Goal: Task Accomplishment & Management: Manage account settings

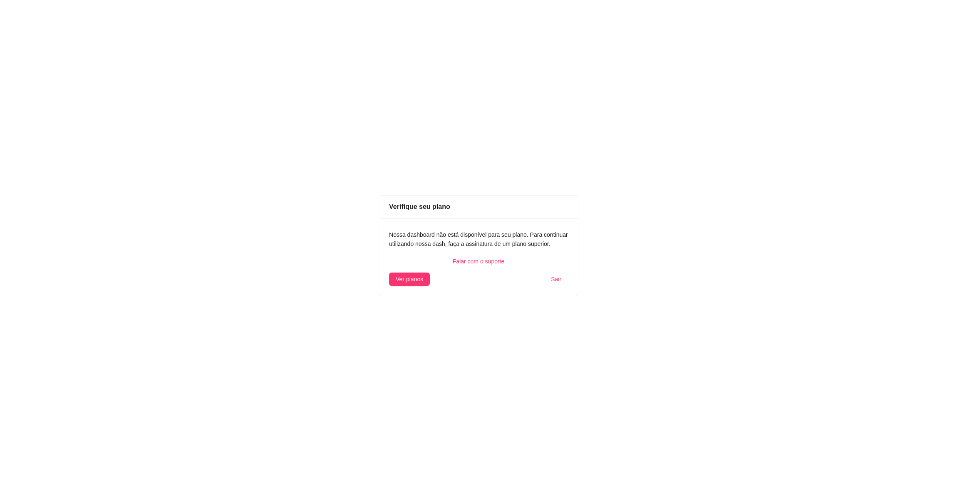
click at [476, 266] on div "Falar com o suporte" at bounding box center [478, 261] width 179 height 9
click at [555, 281] on span "Sair" at bounding box center [556, 279] width 10 height 9
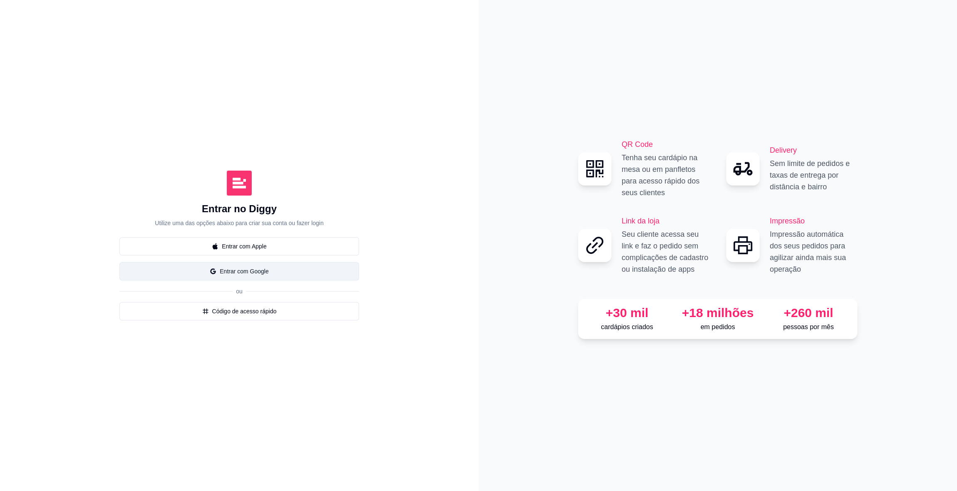
click at [251, 272] on button "Entrar com Google" at bounding box center [239, 271] width 240 height 18
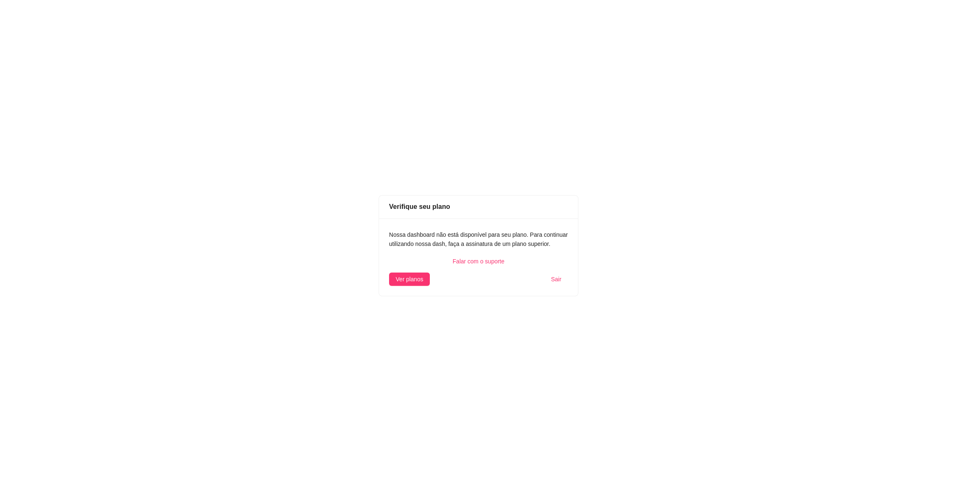
click at [306, 350] on div "Verifique seu plano Nossa dashboard não está disponível para seu plano. Para co…" at bounding box center [478, 245] width 957 height 491
click at [410, 277] on span "Ver planos" at bounding box center [409, 279] width 27 height 9
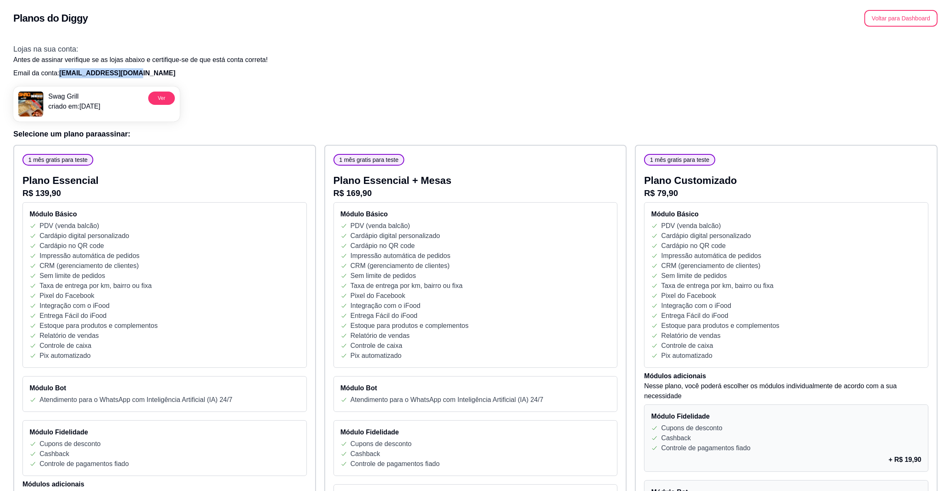
drag, startPoint x: 57, startPoint y: 75, endPoint x: 144, endPoint y: 70, distance: 86.3
click at [144, 70] on p "Email da conta: swagbgrill@gmail.com" at bounding box center [475, 73] width 924 height 10
